Goal: Information Seeking & Learning: Learn about a topic

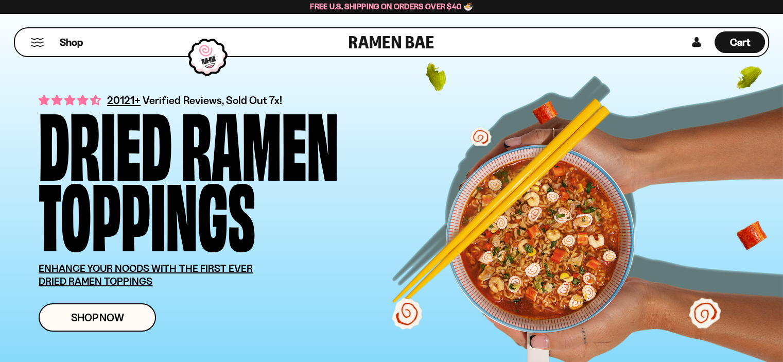
click at [37, 41] on button "Mobile Menu Trigger" at bounding box center [37, 42] width 14 height 9
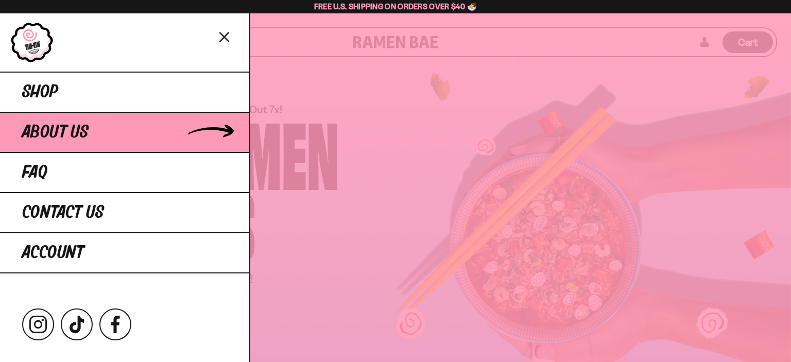
click at [65, 133] on span "About Us" at bounding box center [55, 132] width 66 height 19
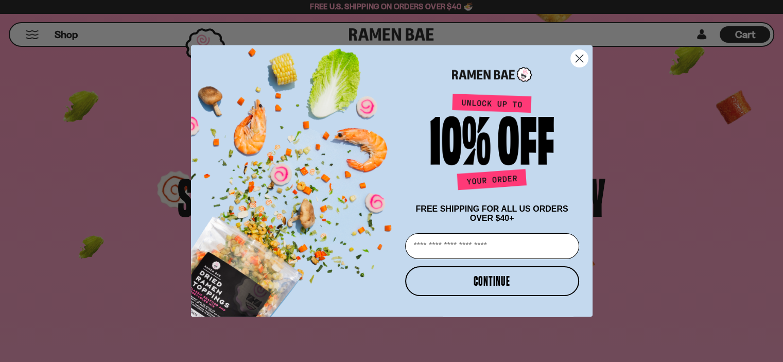
scroll to position [258, 0]
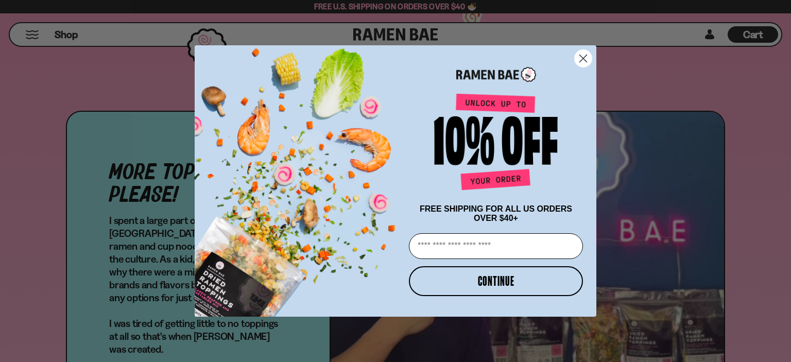
drag, startPoint x: 582, startPoint y: 47, endPoint x: 584, endPoint y: 53, distance: 6.3
click at [583, 47] on form "FREE SHIPPING FOR ALL US ORDERS OVER $40+ Email CONTINUE ******" at bounding box center [396, 180] width 402 height 271
click at [585, 55] on icon "Close dialog" at bounding box center [583, 58] width 7 height 7
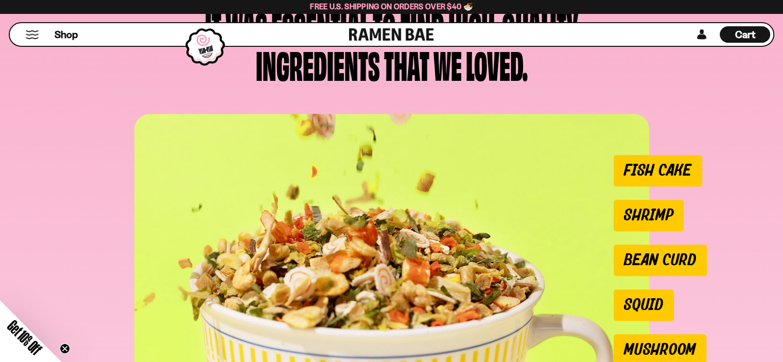
scroll to position [824, 0]
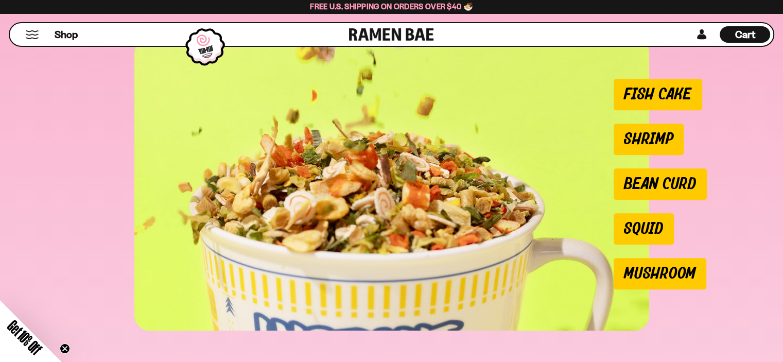
click at [634, 142] on li "Shrimp" at bounding box center [649, 139] width 70 height 31
drag, startPoint x: 680, startPoint y: 176, endPoint x: 683, endPoint y: 182, distance: 6.9
click at [684, 175] on li "Bean Curd" at bounding box center [660, 183] width 93 height 31
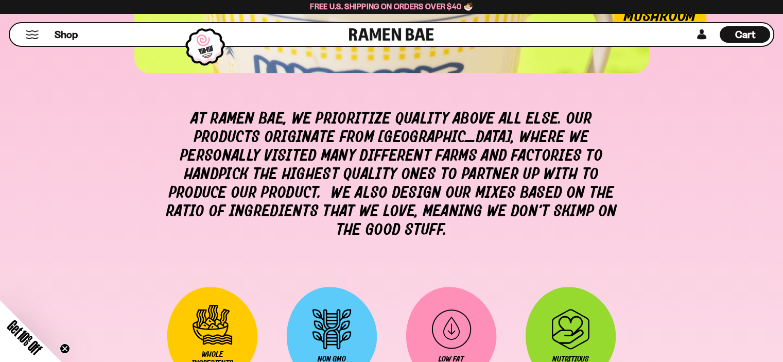
scroll to position [1185, 0]
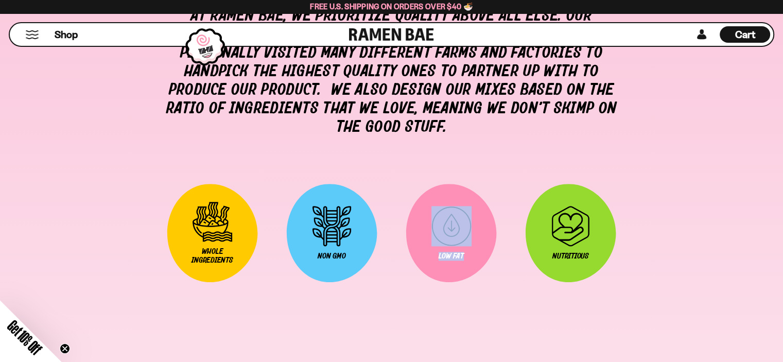
drag, startPoint x: 551, startPoint y: 198, endPoint x: 599, endPoint y: 202, distance: 48.1
click at [578, 199] on div "Whole Ingredients" at bounding box center [391, 238] width 763 height 108
click at [598, 204] on icon at bounding box center [570, 233] width 90 height 98
click at [479, 260] on icon at bounding box center [452, 233] width 98 height 98
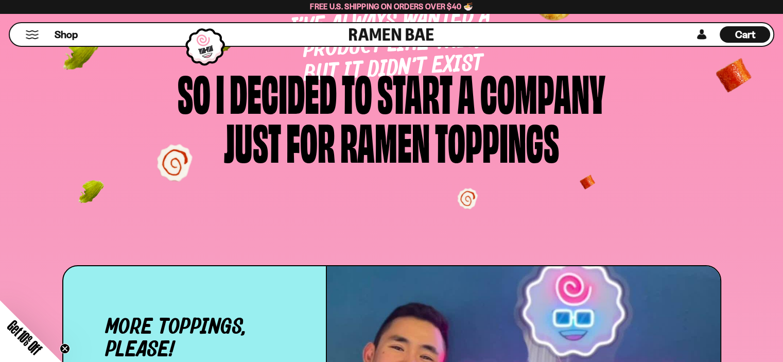
scroll to position [0, 0]
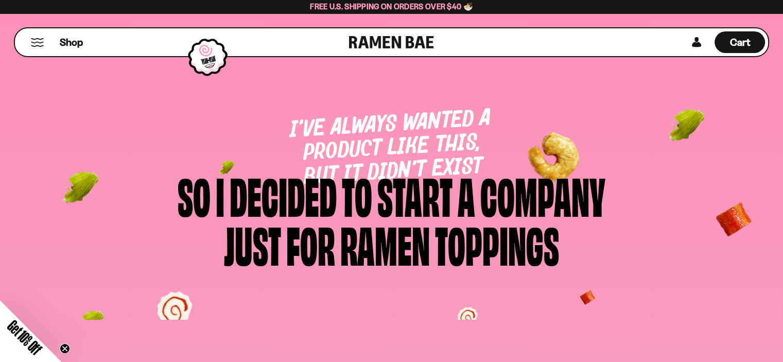
click at [64, 347] on icon "Close teaser" at bounding box center [65, 349] width 4 height 4
drag, startPoint x: 471, startPoint y: 302, endPoint x: 501, endPoint y: 248, distance: 62.0
click at [487, 278] on section "I’ve always wanted a product like this, but it didn’t exist So i decided to sta…" at bounding box center [391, 163] width 783 height 313
click at [495, 224] on div "toppings" at bounding box center [497, 243] width 124 height 49
drag, startPoint x: 548, startPoint y: 158, endPoint x: 612, endPoint y: 160, distance: 64.4
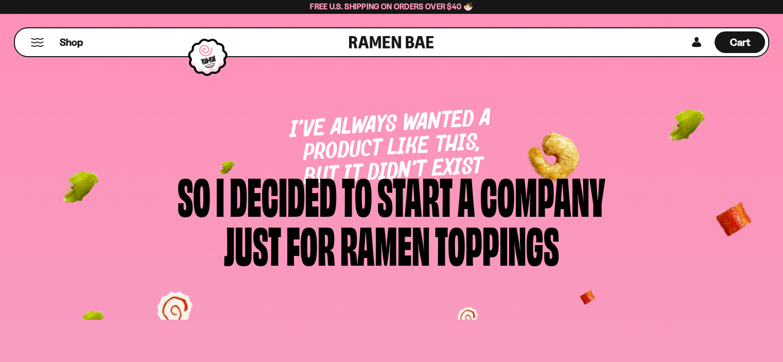
click at [591, 160] on div "I’ve always wanted a product like this, but it didn’t exist So i decided to sta…" at bounding box center [391, 190] width 783 height 156
click at [673, 141] on div "I’ve always wanted a product like this, but it didn’t exist So i decided to sta…" at bounding box center [391, 190] width 783 height 156
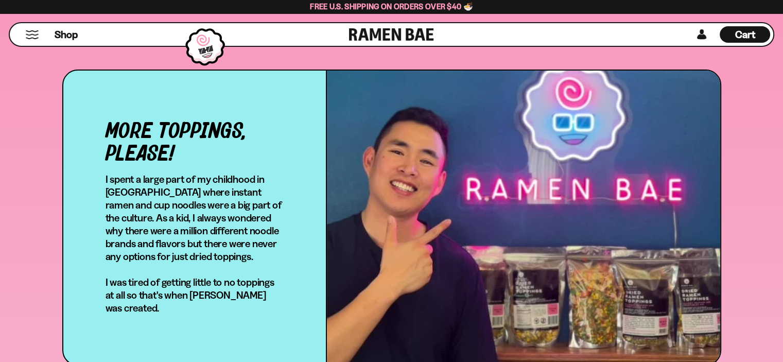
scroll to position [258, 0]
